Goal: Information Seeking & Learning: Learn about a topic

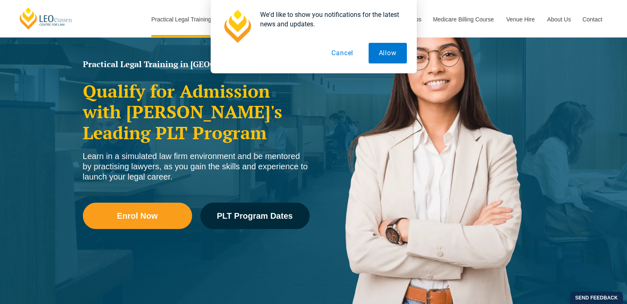
scroll to position [60, 0]
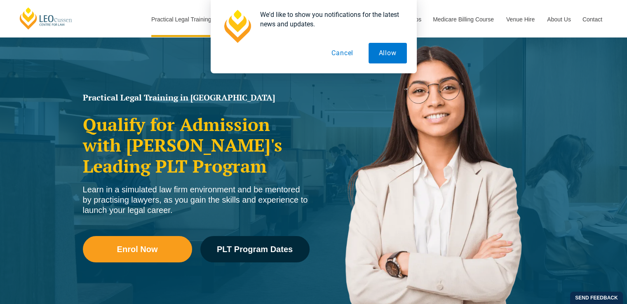
click at [343, 54] on button "Cancel" at bounding box center [342, 53] width 42 height 21
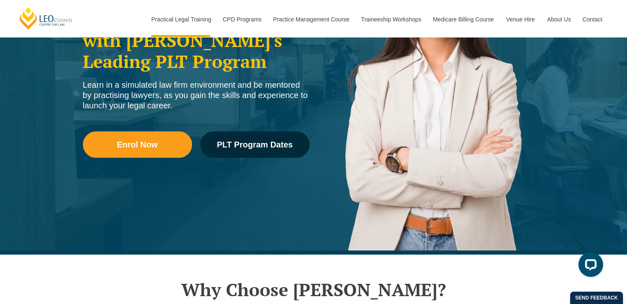
scroll to position [0, 0]
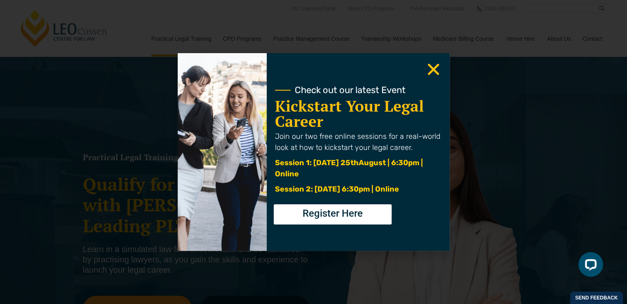
click at [430, 66] on use "Close" at bounding box center [433, 70] width 12 height 12
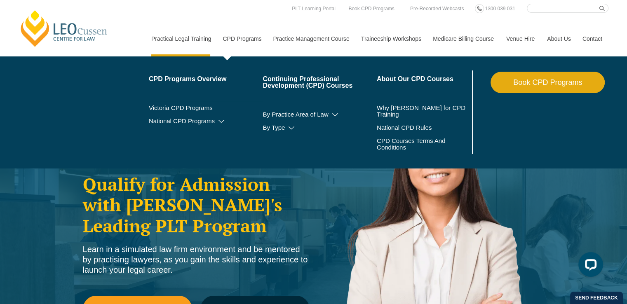
click at [237, 37] on link "CPD Programs" at bounding box center [241, 38] width 50 height 35
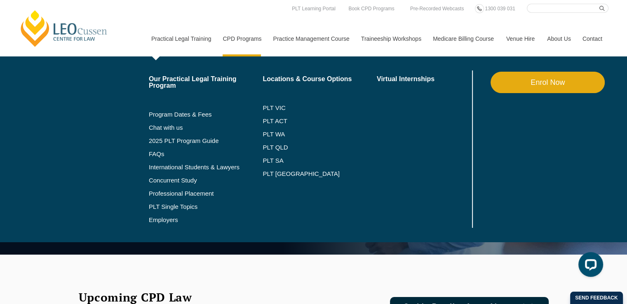
click at [182, 41] on link "Practical Legal Training" at bounding box center [181, 38] width 72 height 35
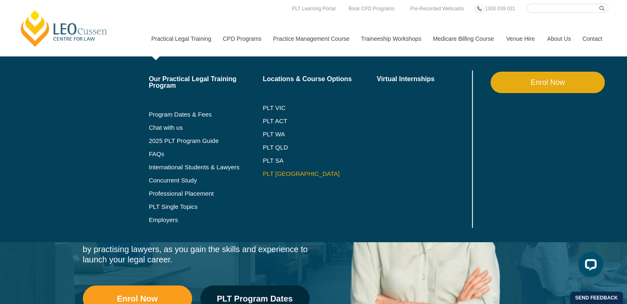
click at [282, 174] on link "PLT [GEOGRAPHIC_DATA]" at bounding box center [319, 174] width 114 height 7
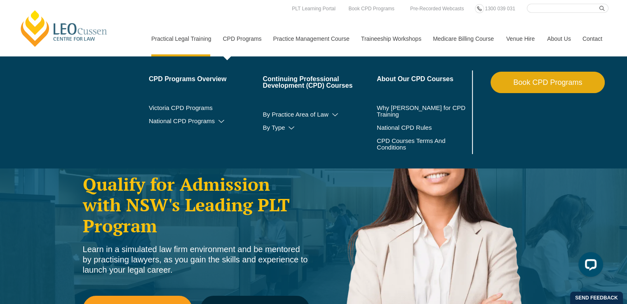
click at [239, 36] on link "CPD Programs" at bounding box center [241, 38] width 50 height 35
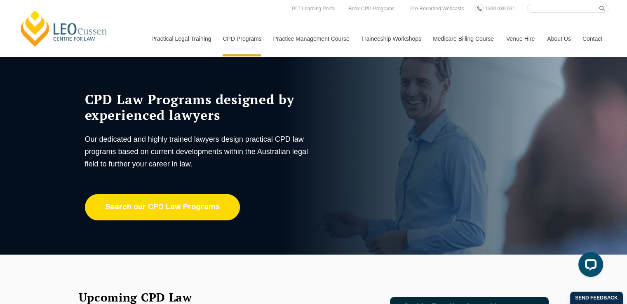
click at [148, 202] on link "Search our CPD Law Programs" at bounding box center [162, 207] width 155 height 26
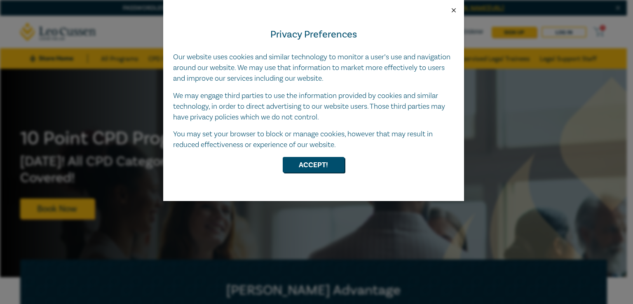
click at [453, 7] on button "Close" at bounding box center [453, 10] width 7 height 7
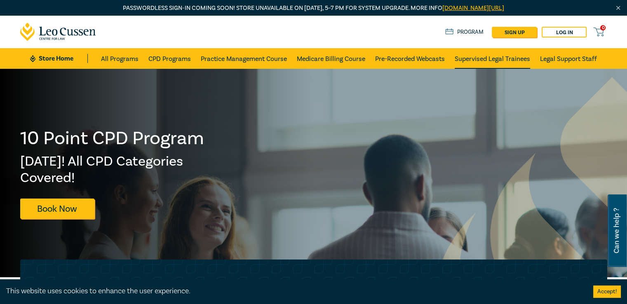
click at [482, 55] on link "Supervised Legal Trainees" at bounding box center [491, 58] width 75 height 21
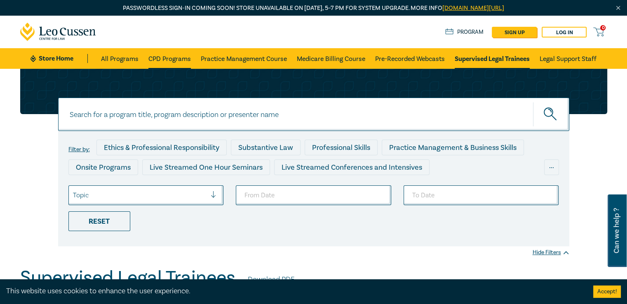
click at [173, 58] on link "CPD Programs" at bounding box center [169, 58] width 42 height 21
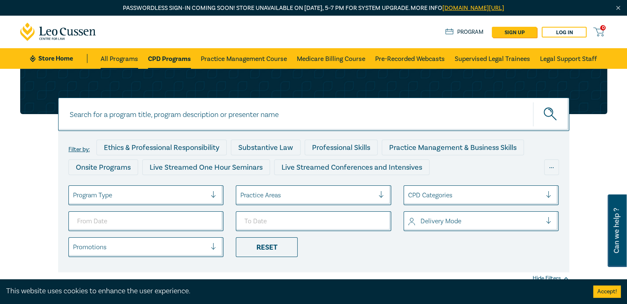
click at [112, 54] on link "All Programs" at bounding box center [119, 58] width 37 height 21
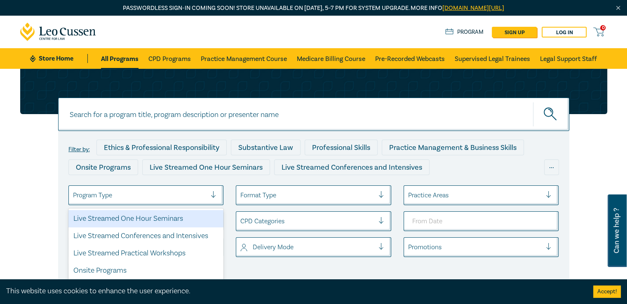
click at [215, 193] on div at bounding box center [217, 195] width 12 height 8
click at [200, 221] on div "Live Streamed One Hour Seminars" at bounding box center [145, 218] width 155 height 17
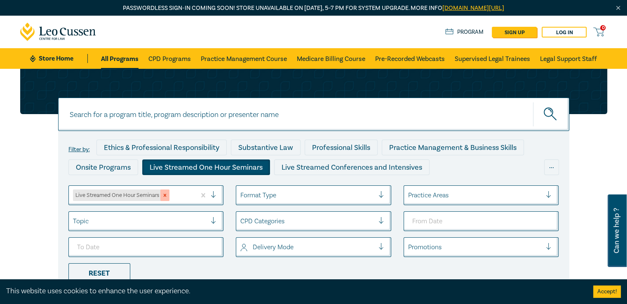
click at [162, 195] on icon "Remove Live Streamed One Hour Seminars" at bounding box center [165, 195] width 6 height 6
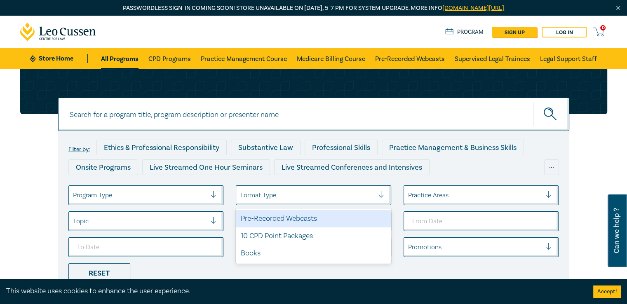
click at [307, 189] on div "Format Type" at bounding box center [307, 195] width 142 height 14
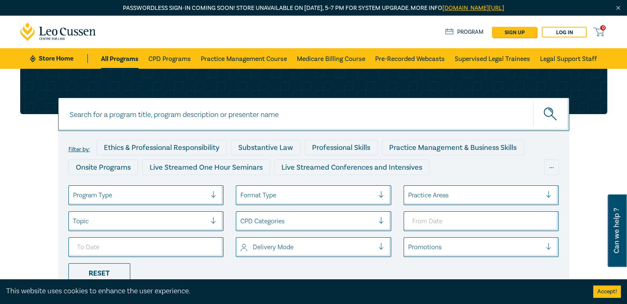
click at [437, 198] on div "Practice Areas" at bounding box center [480, 195] width 155 height 20
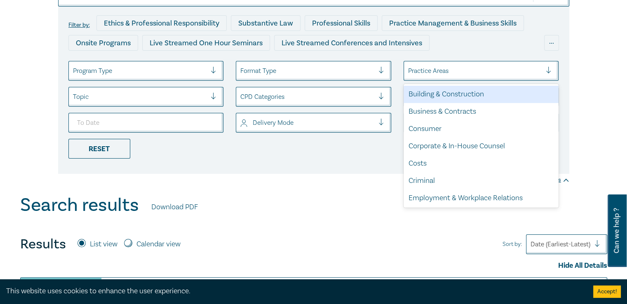
click at [546, 70] on div at bounding box center [551, 71] width 12 height 8
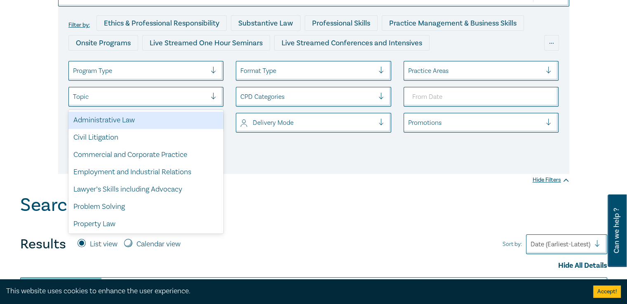
click at [214, 98] on div at bounding box center [217, 97] width 12 height 8
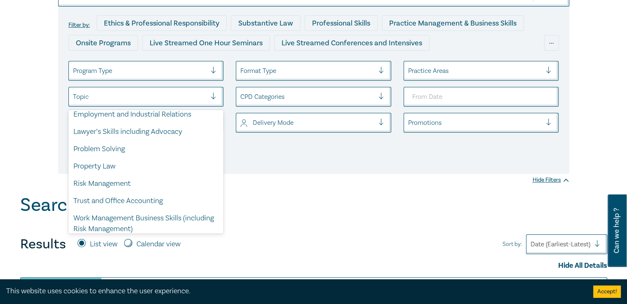
scroll to position [63, 0]
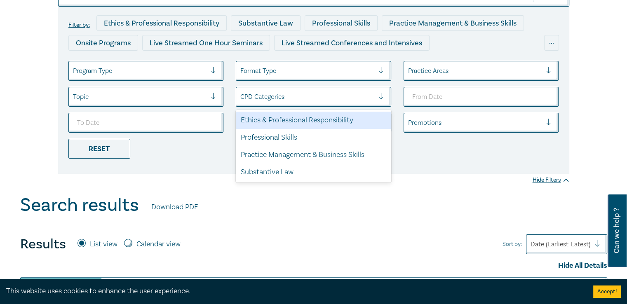
click at [378, 100] on div at bounding box center [384, 97] width 12 height 8
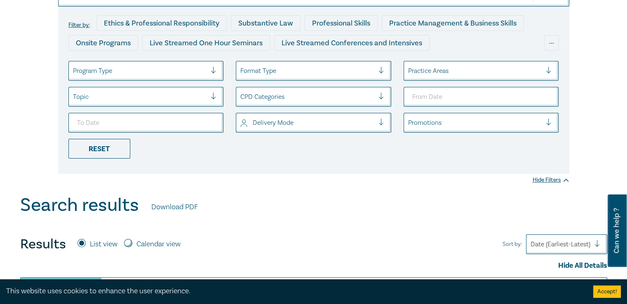
click at [379, 121] on div at bounding box center [384, 123] width 12 height 8
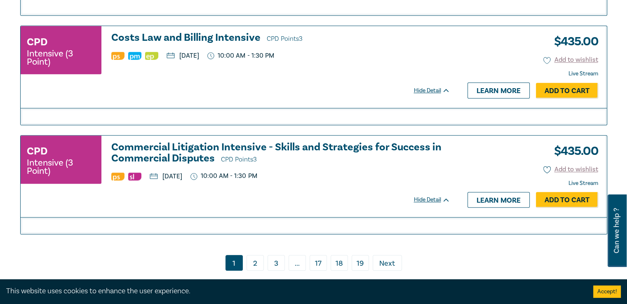
scroll to position [3755, 0]
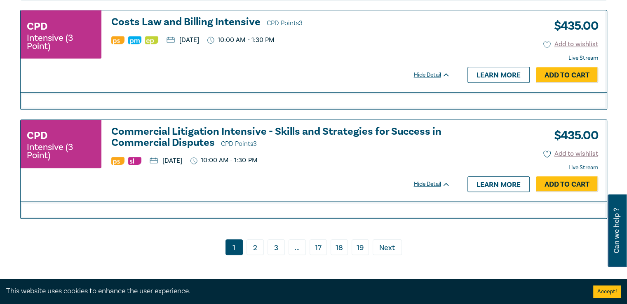
click at [252, 243] on link "2" at bounding box center [254, 247] width 17 height 16
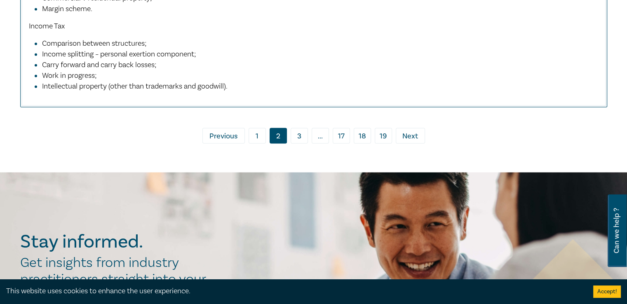
scroll to position [4410, 0]
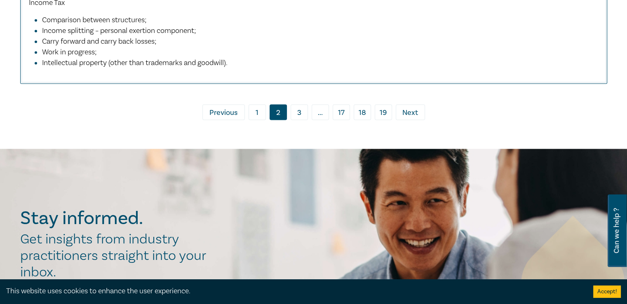
click at [297, 116] on link "3" at bounding box center [298, 112] width 17 height 16
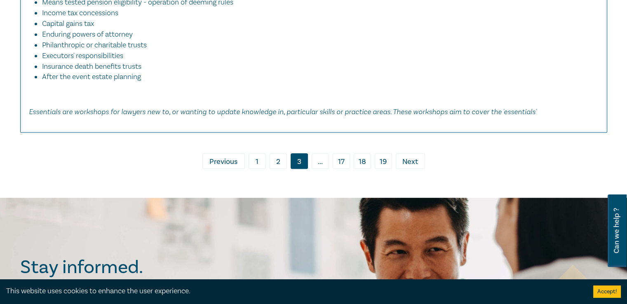
scroll to position [3692, 0]
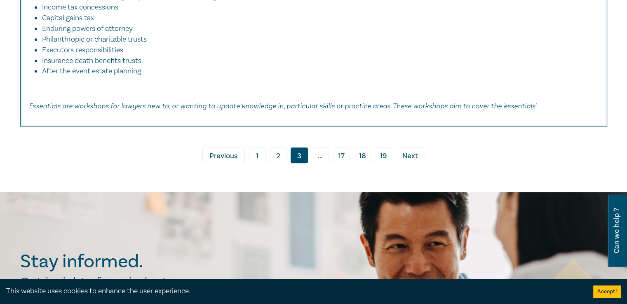
click at [316, 147] on span "..." at bounding box center [319, 155] width 17 height 16
click at [320, 152] on span "..." at bounding box center [319, 155] width 17 height 16
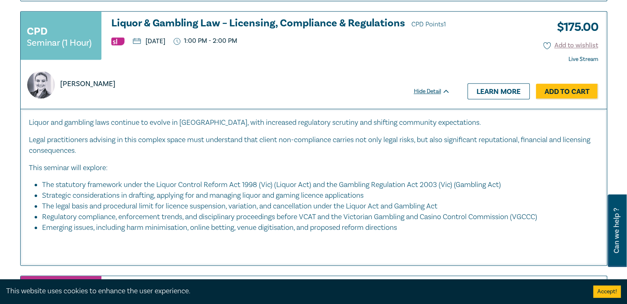
scroll to position [0, 0]
